Goal: Information Seeking & Learning: Learn about a topic

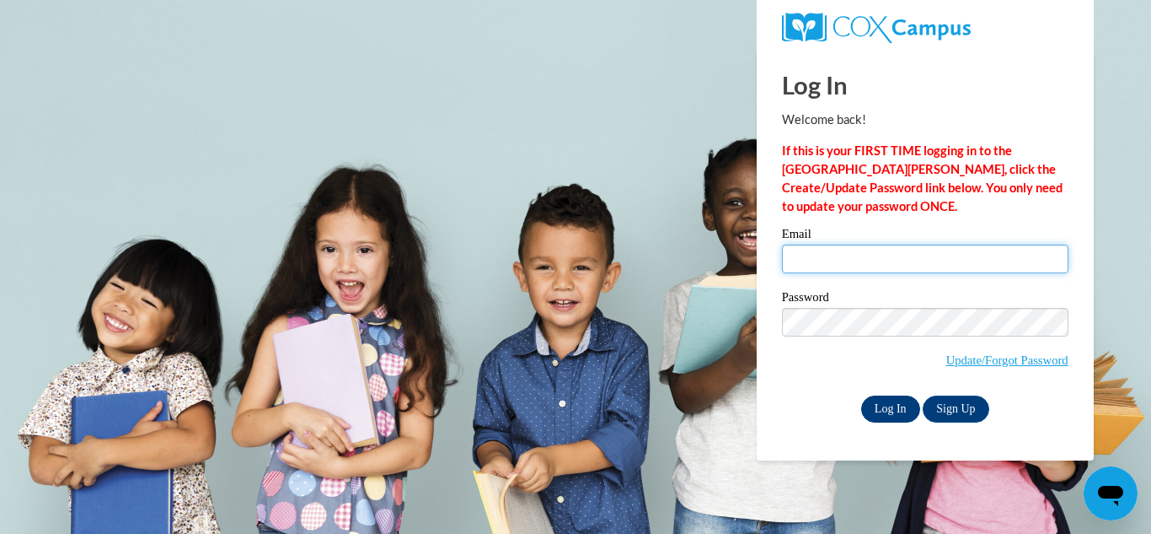
type input "suzanne.bednar@kenstonapps.org"
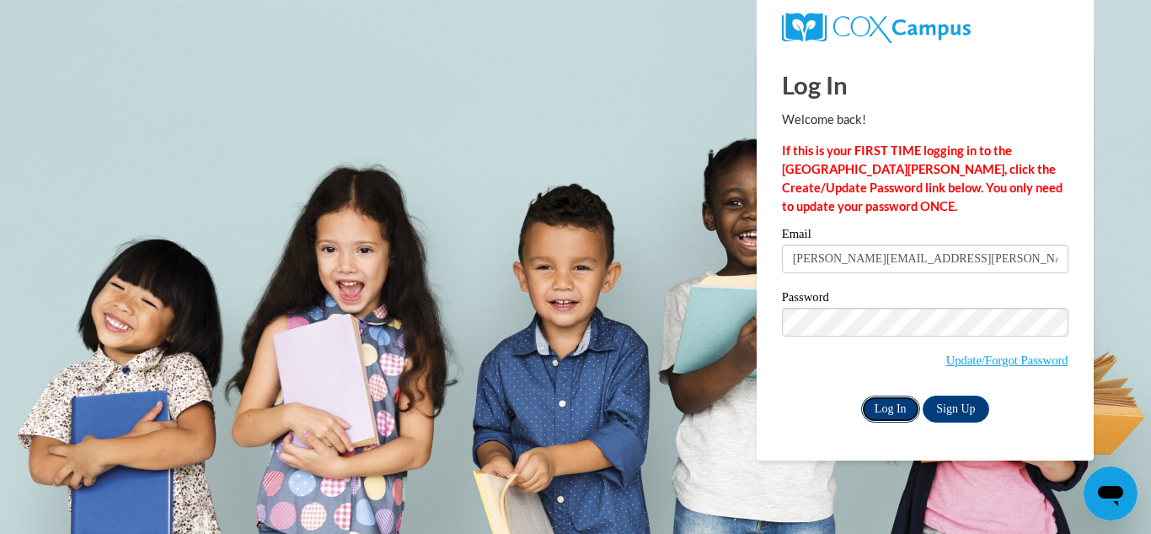
click at [898, 410] on input "Log In" at bounding box center [891, 408] width 59 height 27
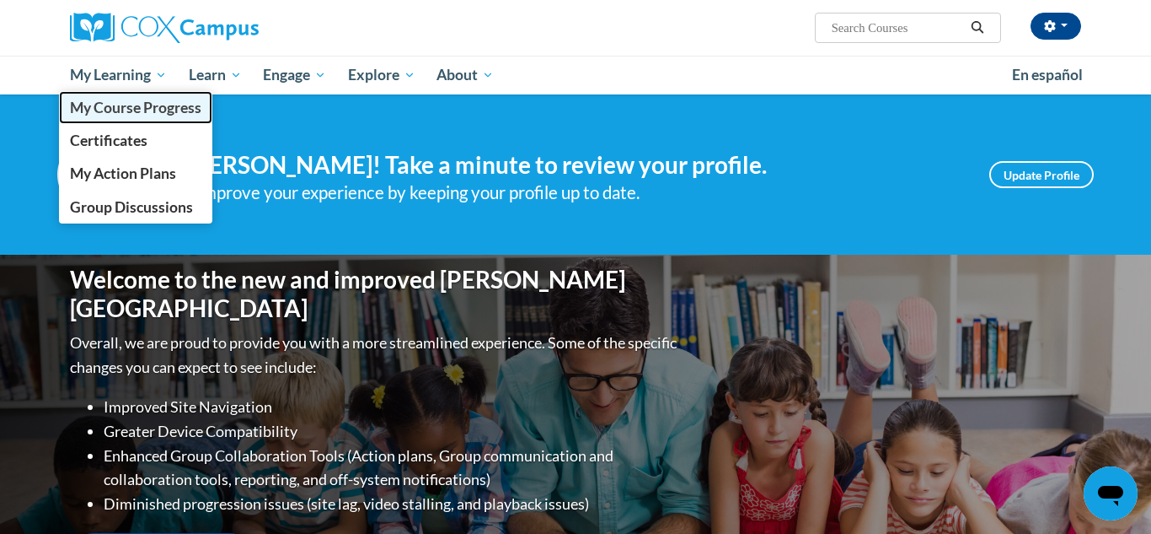
click at [115, 110] on span "My Course Progress" at bounding box center [136, 108] width 132 height 18
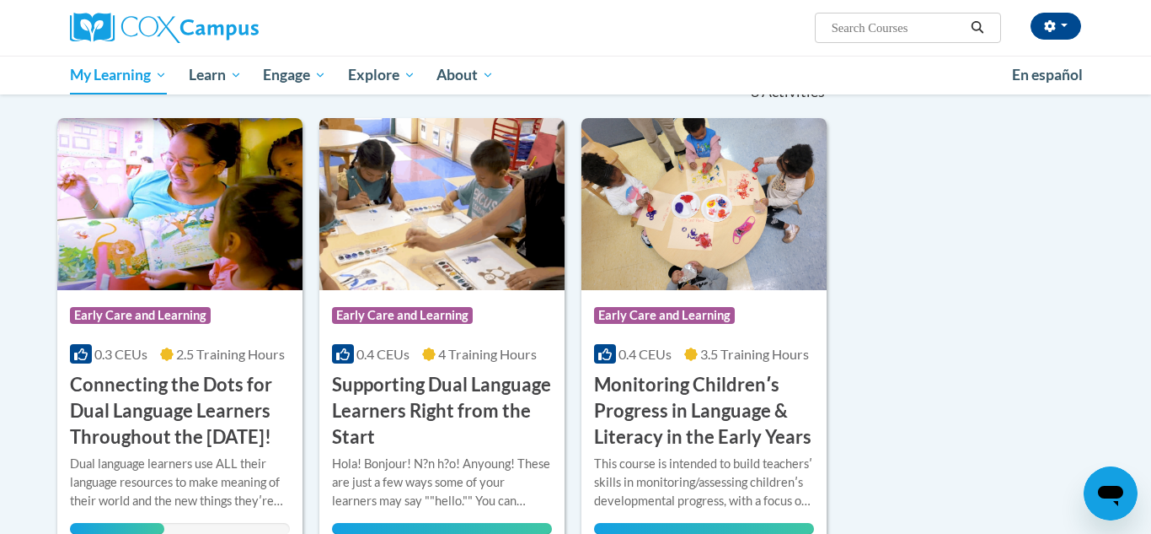
scroll to position [212, 0]
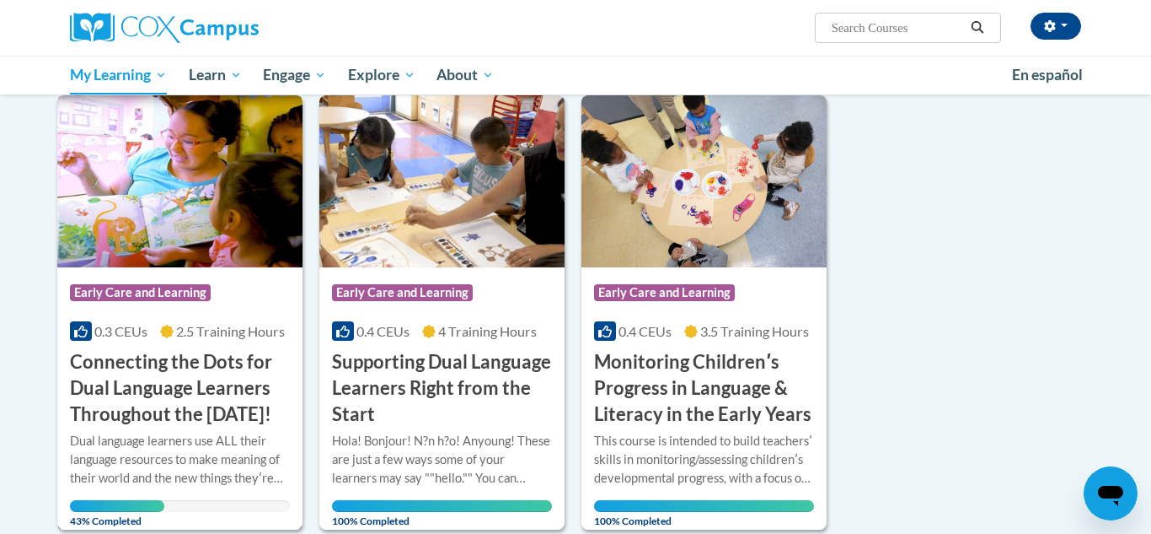
click at [187, 361] on h3 "Connecting the Dots for Dual Language Learners Throughout the [DATE]!" at bounding box center [180, 388] width 220 height 78
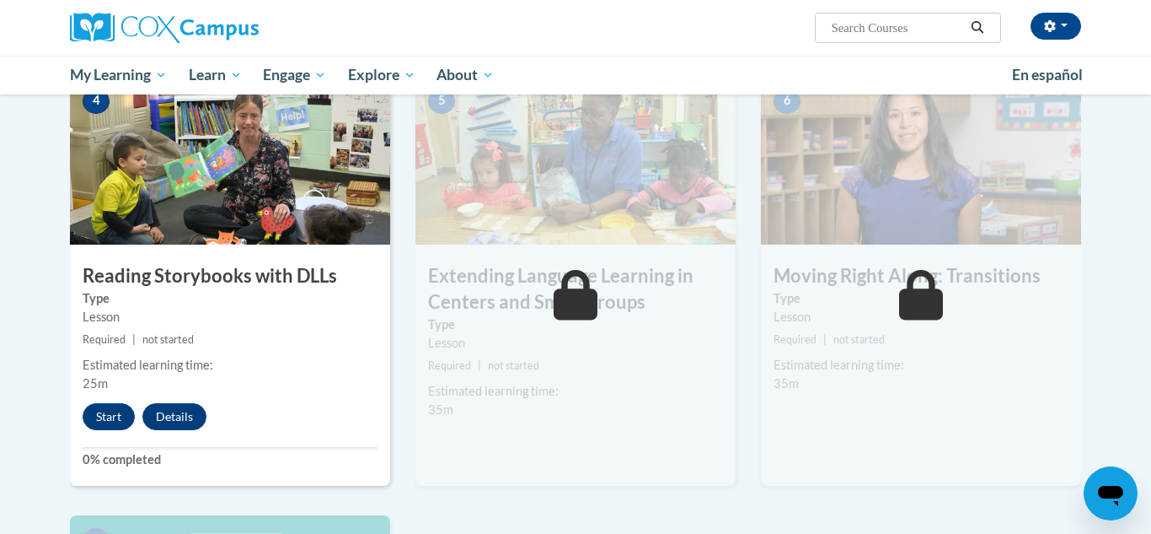
scroll to position [897, 0]
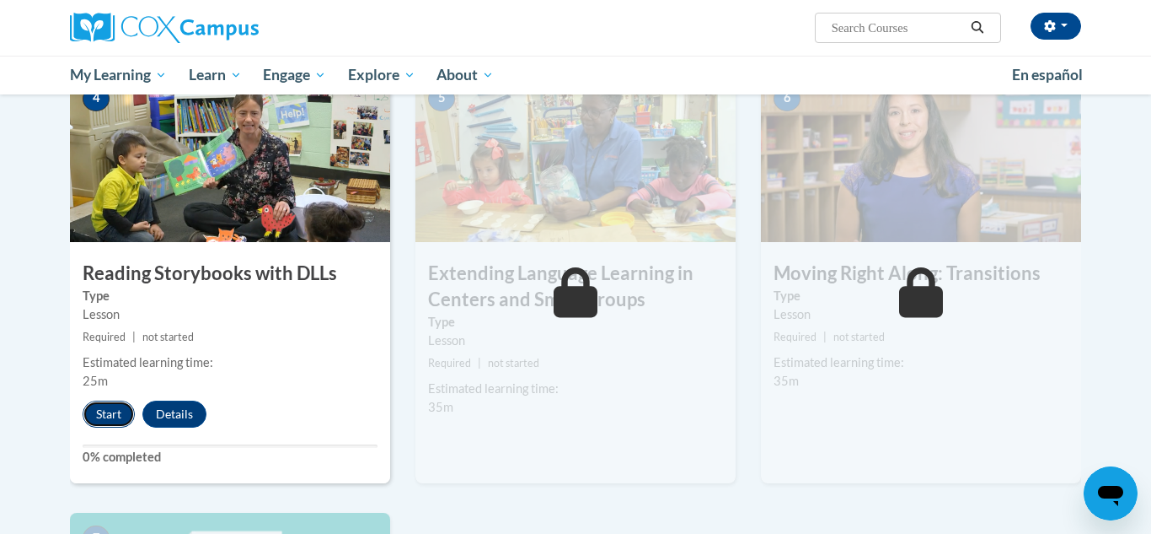
click at [102, 416] on button "Start" at bounding box center [109, 413] width 52 height 27
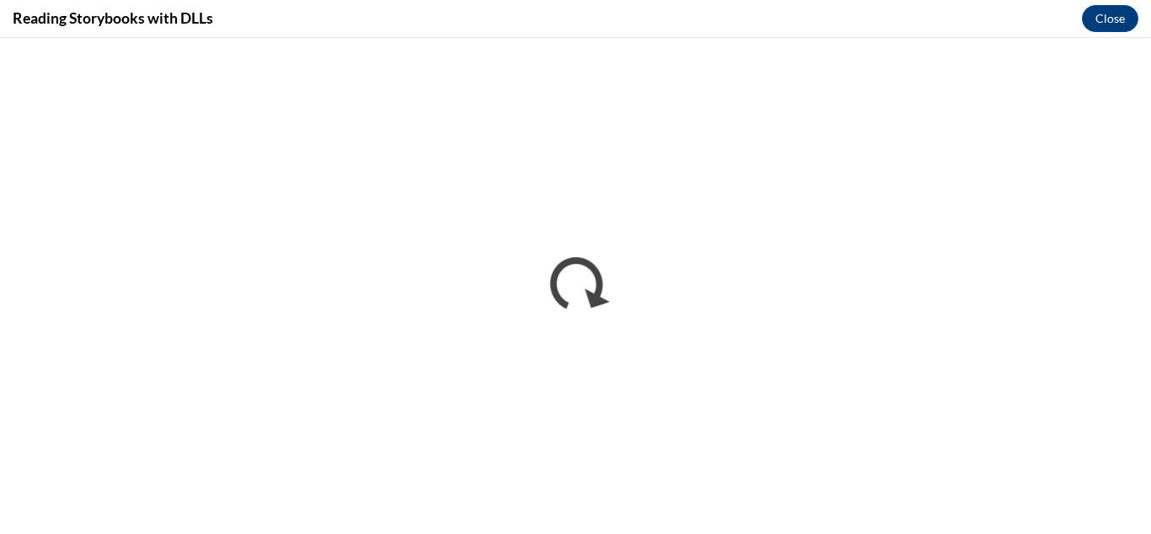
scroll to position [0, 0]
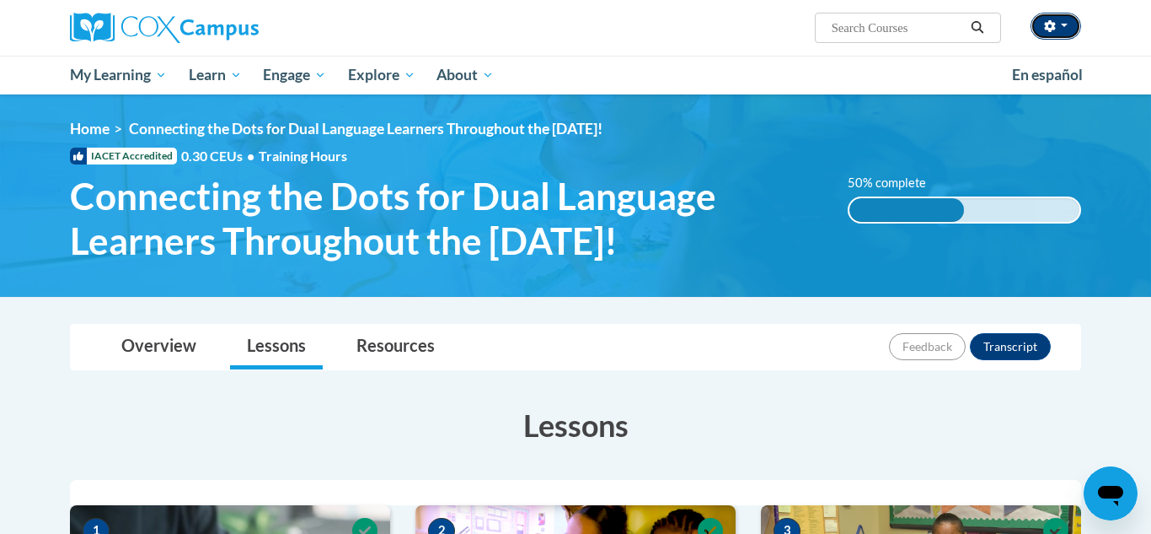
click at [1062, 25] on span "button" at bounding box center [1064, 25] width 7 height 3
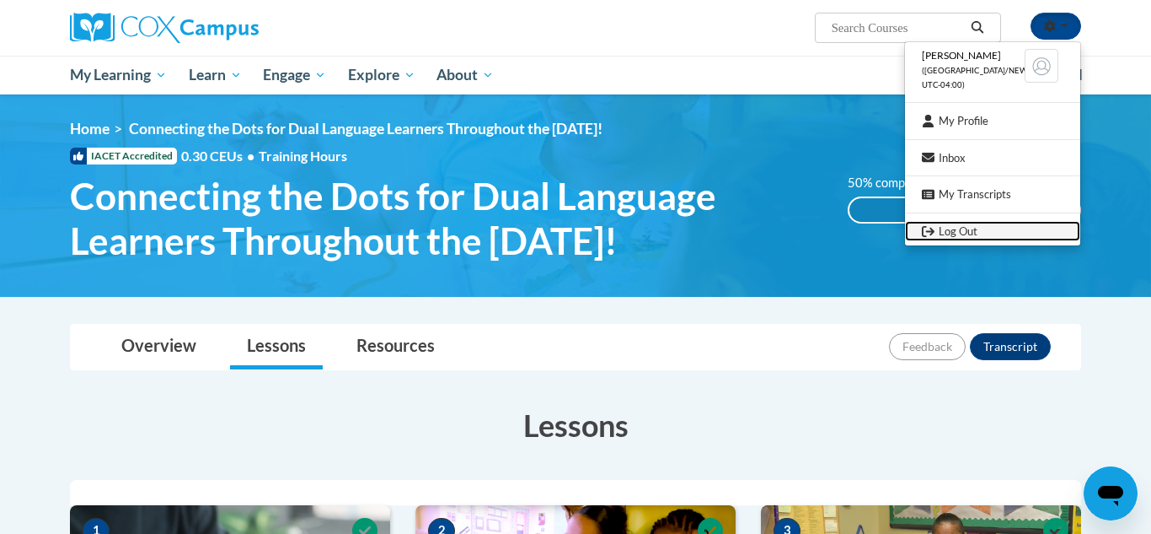
click at [993, 234] on link "Log Out" at bounding box center [992, 231] width 175 height 21
